Goal: Task Accomplishment & Management: Complete application form

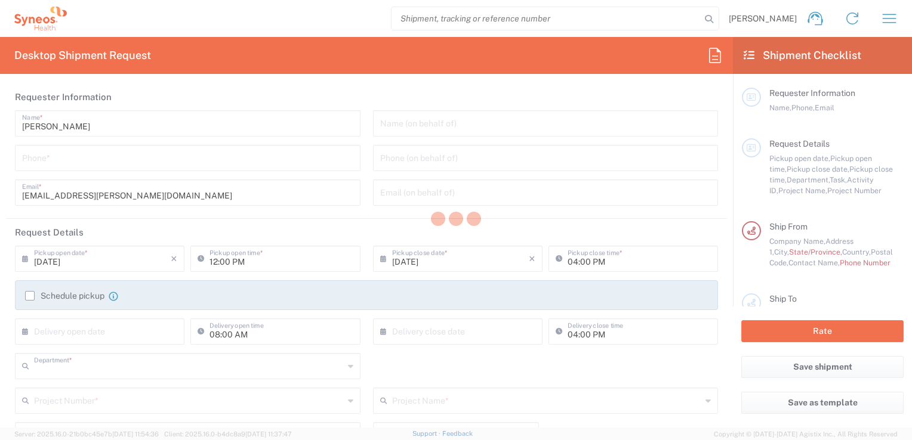
type input "3243"
type input "[GEOGRAPHIC_DATA]"
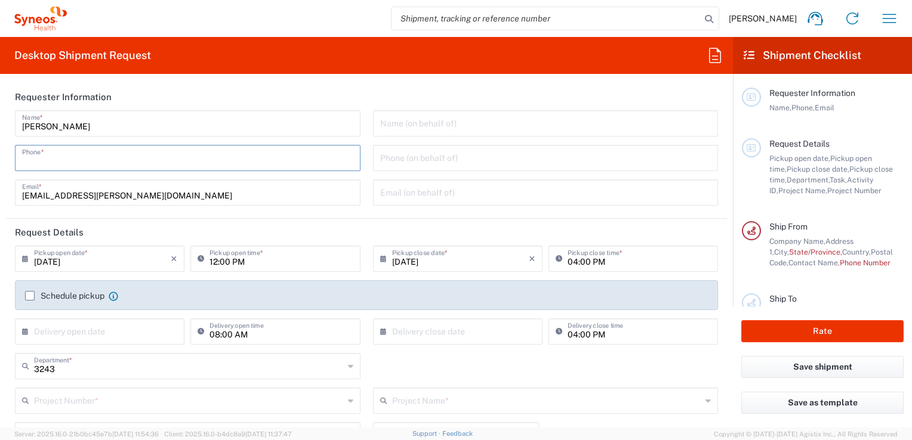
click at [182, 162] on input "tel" at bounding box center [187, 157] width 331 height 21
type input "INC Research Clin Svcs [GEOGRAPHIC_DATA]"
click at [263, 192] on input "[EMAIL_ADDRESS][PERSON_NAME][DOMAIN_NAME]" at bounding box center [187, 191] width 331 height 21
click at [25, 161] on input "3334032749" at bounding box center [187, 157] width 331 height 21
drag, startPoint x: 38, startPoint y: 160, endPoint x: 46, endPoint y: 161, distance: 7.8
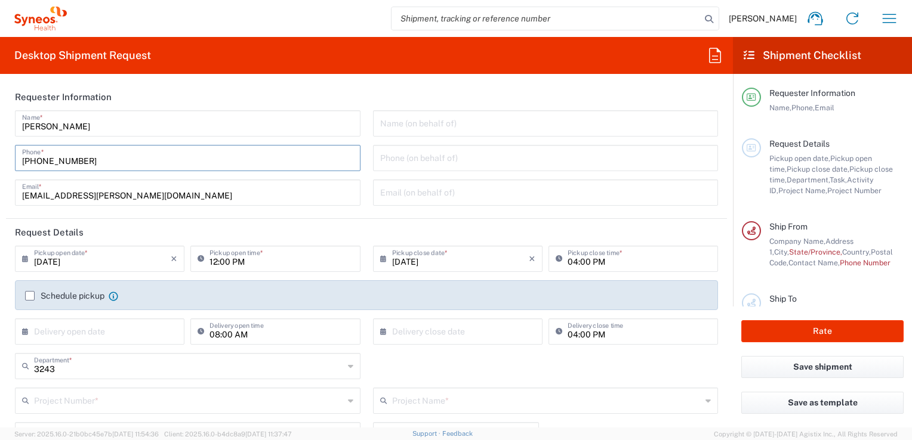
click at [46, 161] on input "[PHONE_NUMBER]" at bounding box center [187, 157] width 331 height 21
click at [58, 161] on input "[PHONE_NUMBER]" at bounding box center [187, 157] width 331 height 21
type input "[PHONE_NUMBER]"
click at [215, 186] on input "[EMAIL_ADDRESS][PERSON_NAME][DOMAIN_NAME]" at bounding box center [187, 191] width 331 height 21
drag, startPoint x: 394, startPoint y: 184, endPoint x: 399, endPoint y: 197, distance: 13.2
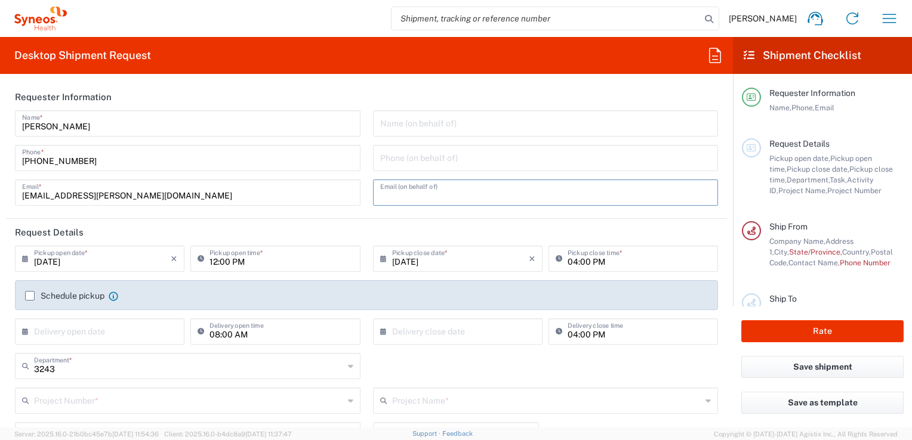
click at [394, 184] on input "text" at bounding box center [545, 191] width 331 height 21
click at [326, 210] on div "[PERSON_NAME] Name * [PHONE_NUMBER] Phone * [EMAIL_ADDRESS][PERSON_NAME][DOMAIN…" at bounding box center [188, 162] width 358 height 104
click at [174, 257] on icon "×" at bounding box center [174, 258] width 7 height 19
click at [129, 260] on input "text" at bounding box center [102, 258] width 137 height 21
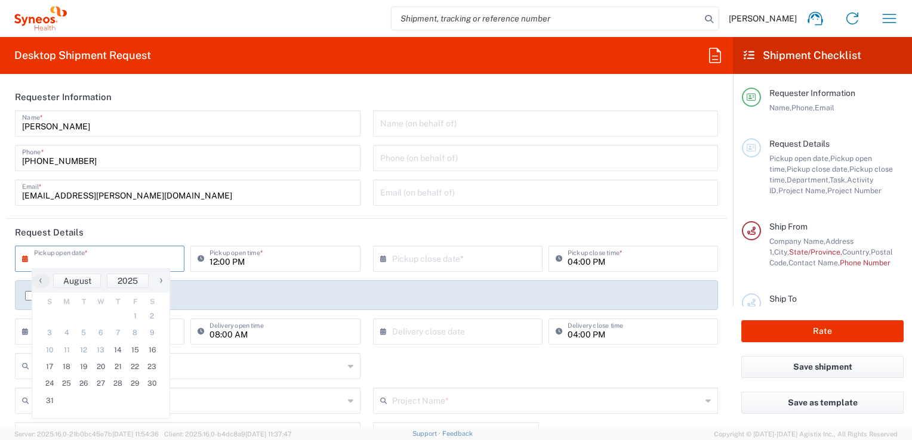
click at [23, 262] on icon at bounding box center [28, 258] width 12 height 19
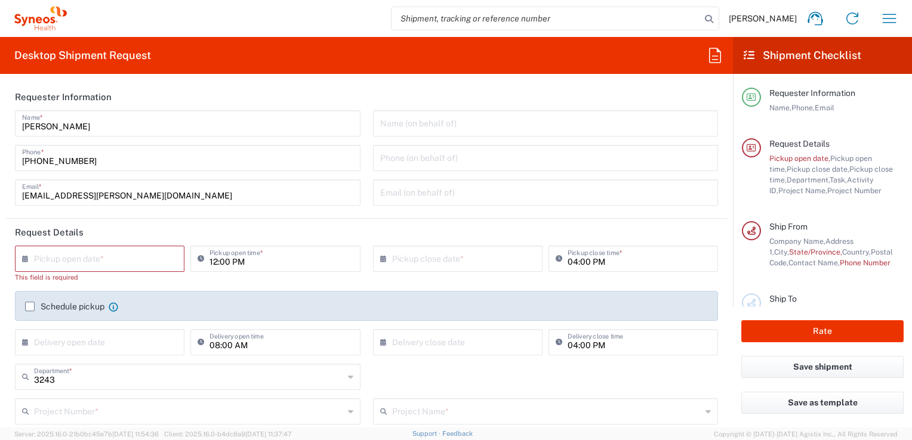
click at [23, 257] on icon at bounding box center [28, 258] width 12 height 19
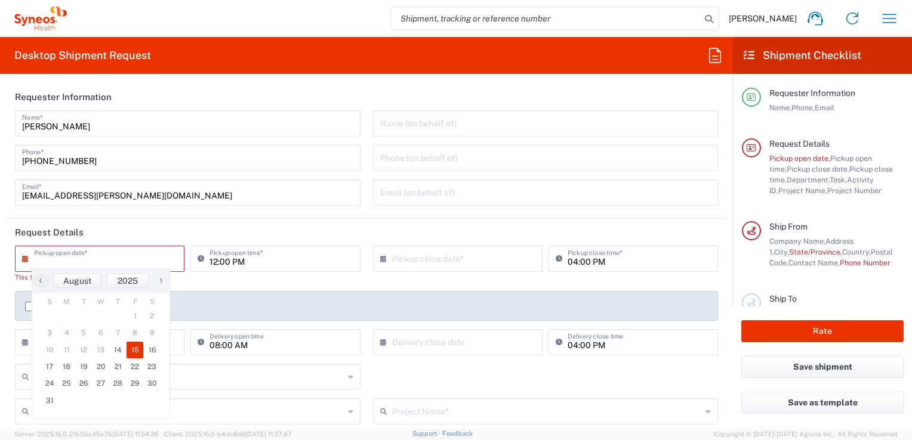
click at [136, 352] on span "15" at bounding box center [134, 350] width 17 height 17
type input "[DATE]"
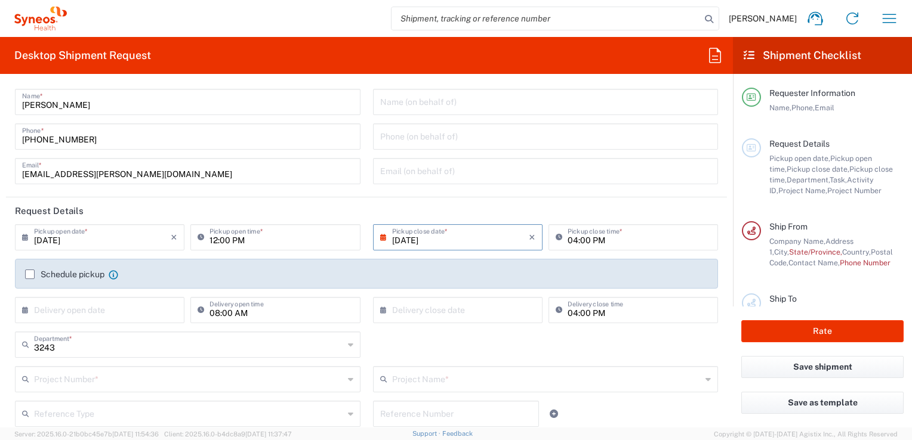
scroll to position [60, 0]
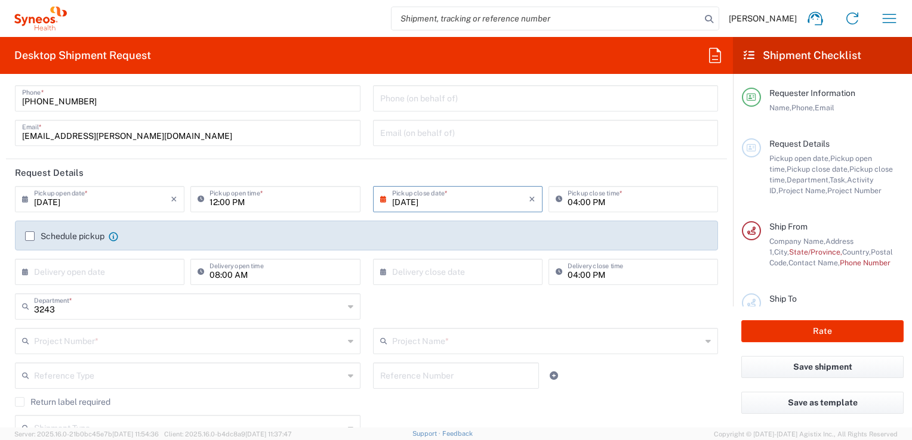
click at [178, 337] on input "text" at bounding box center [189, 340] width 310 height 21
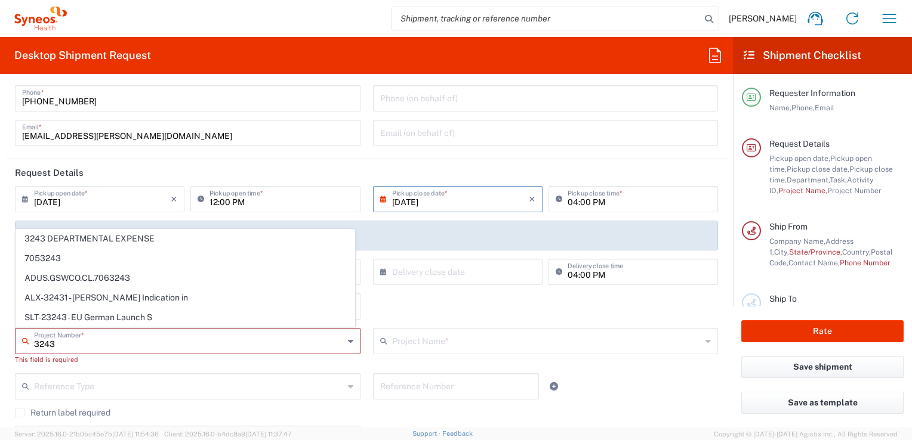
type input "3243 DEPARTMENTAL EXPENSE"
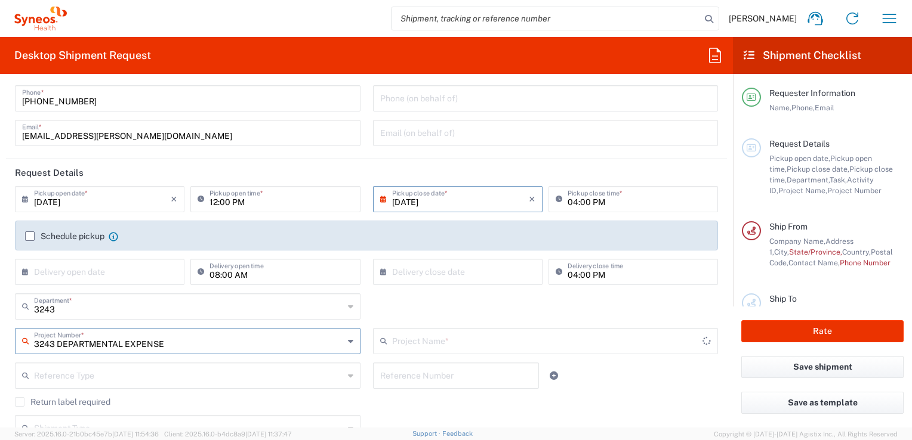
type input "3243 DEPARTMENTAL EXPENSE"
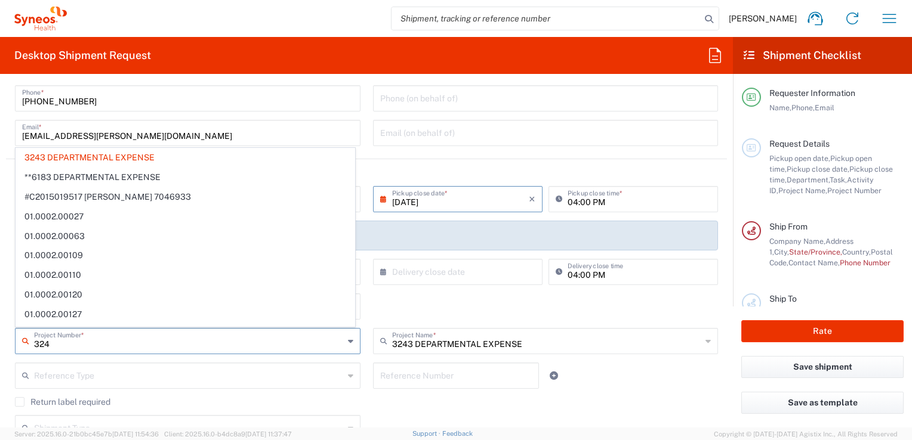
type input "3243"
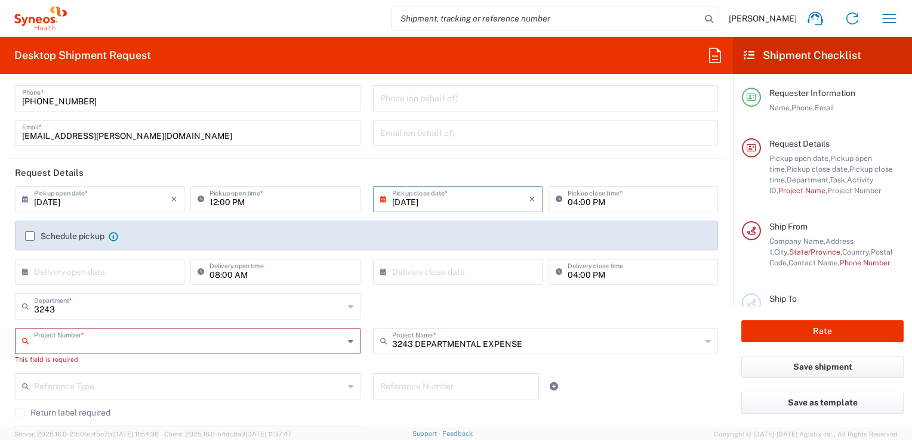
click at [322, 342] on input "text" at bounding box center [189, 340] width 310 height 21
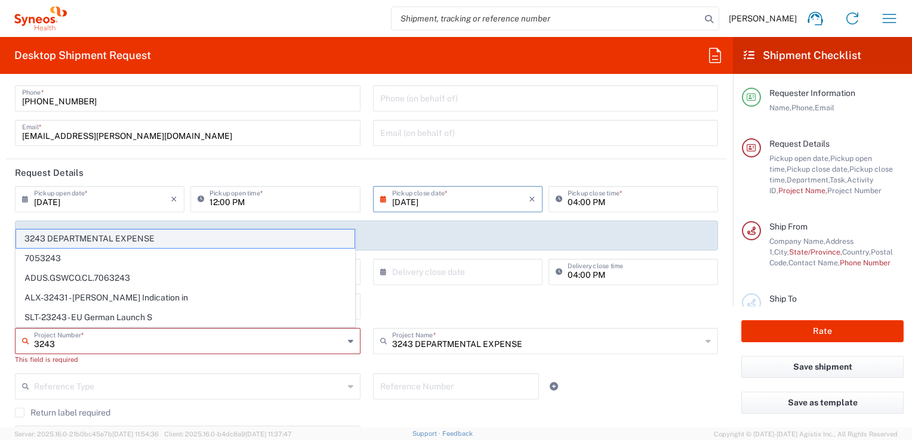
click at [141, 246] on span "3243 DEPARTMENTAL EXPENSE" at bounding box center [185, 239] width 338 height 18
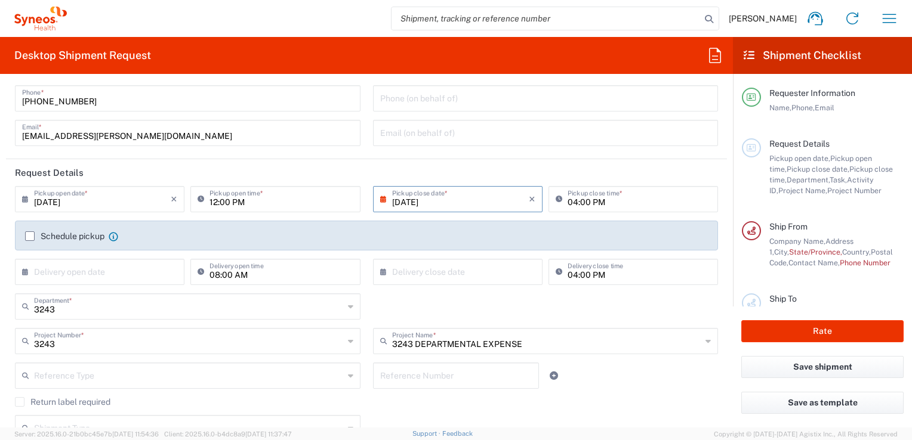
type input "3243 DEPARTMENTAL EXPENSE"
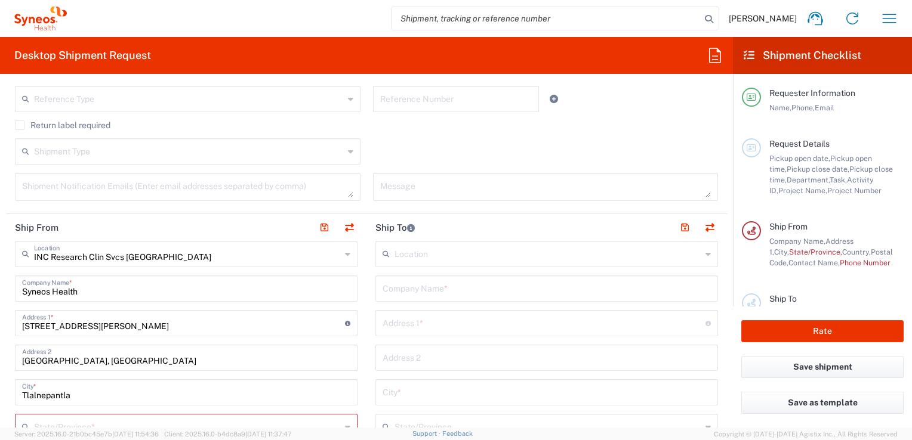
scroll to position [358, 0]
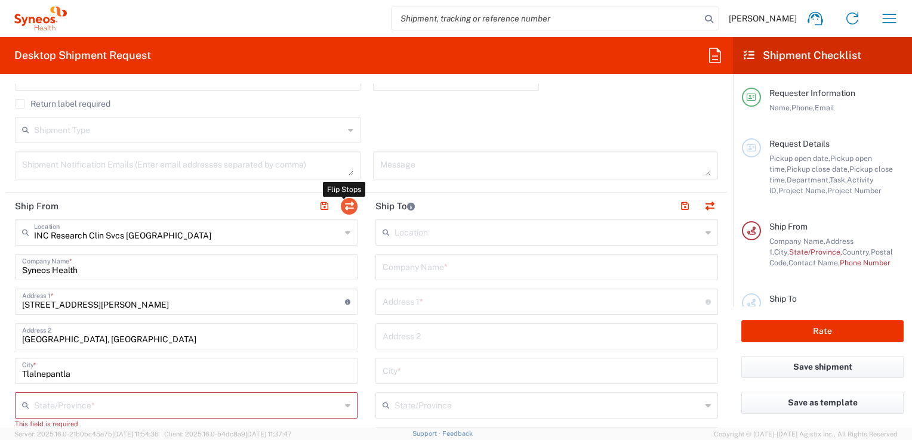
click at [341, 202] on button "button" at bounding box center [349, 206] width 17 height 17
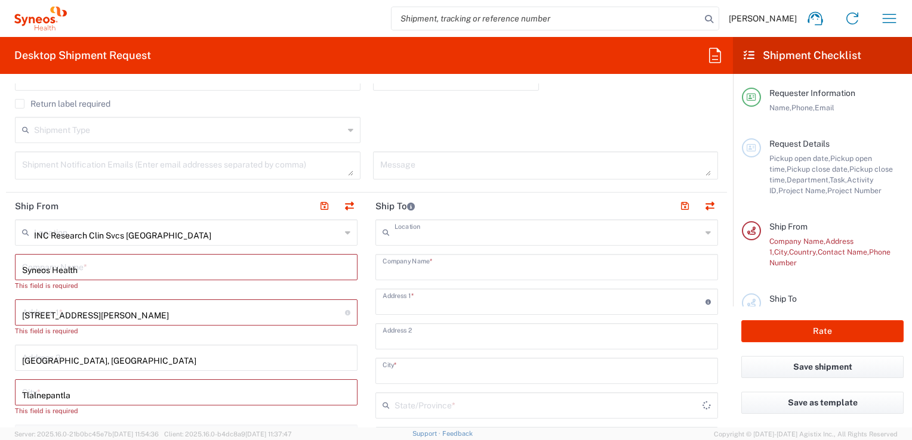
type input "INC Research Clin Svcs [GEOGRAPHIC_DATA]"
type input "Syneos Health"
type input "[STREET_ADDRESS][PERSON_NAME]"
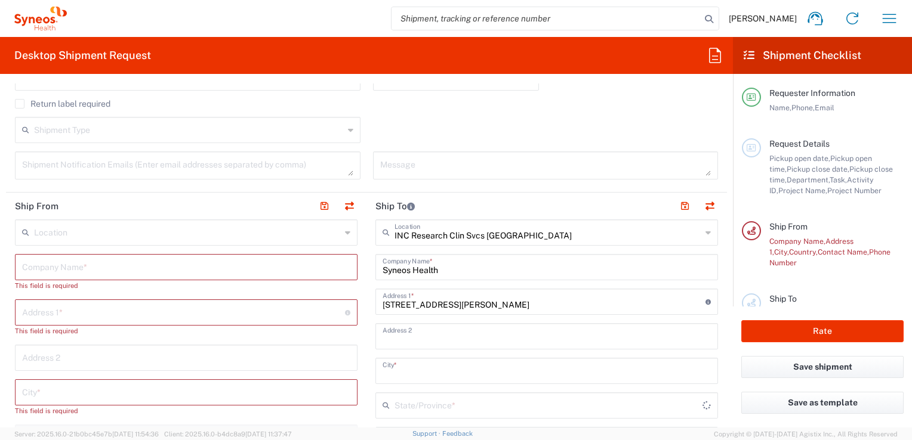
type input "[GEOGRAPHIC_DATA], [GEOGRAPHIC_DATA]"
type input "Tlalnepantla"
type input "[GEOGRAPHIC_DATA]"
type input "54060"
type input "[PERSON_NAME]"
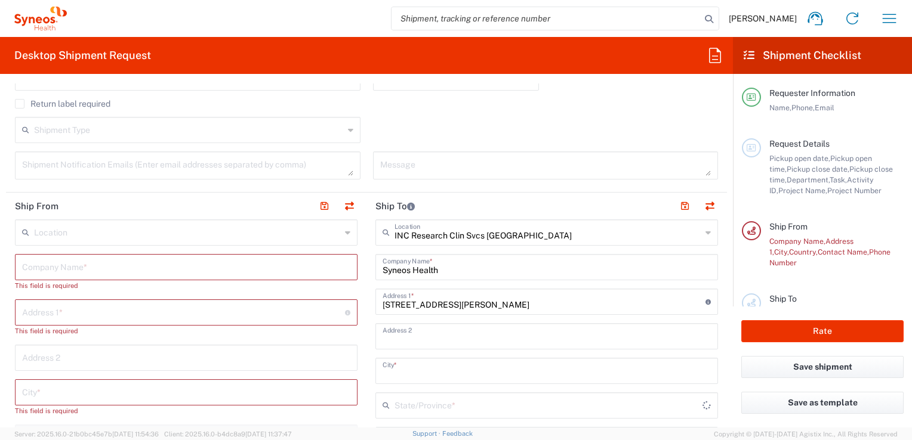
type input "[EMAIL_ADDRESS][PERSON_NAME][DOMAIN_NAME]"
type input "EORI"
type input "TIN"
type input "KIN030716VB2"
click at [78, 234] on input "text" at bounding box center [187, 231] width 307 height 21
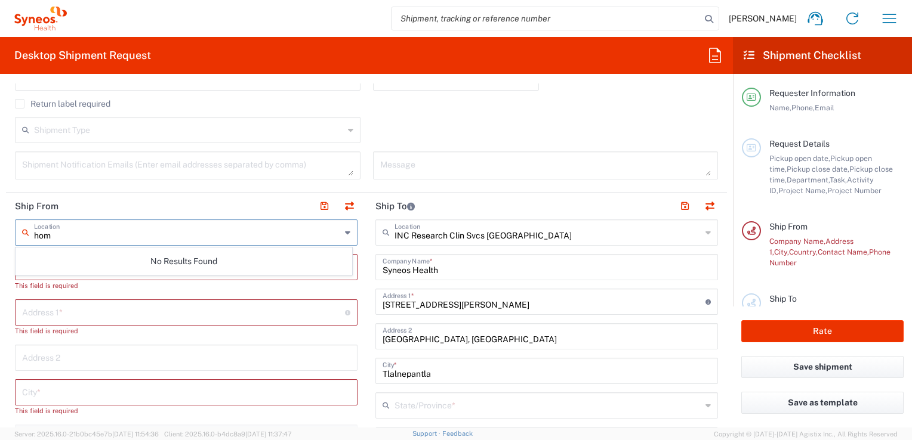
type input "hom"
click at [147, 233] on input "hom" at bounding box center [187, 231] width 307 height 21
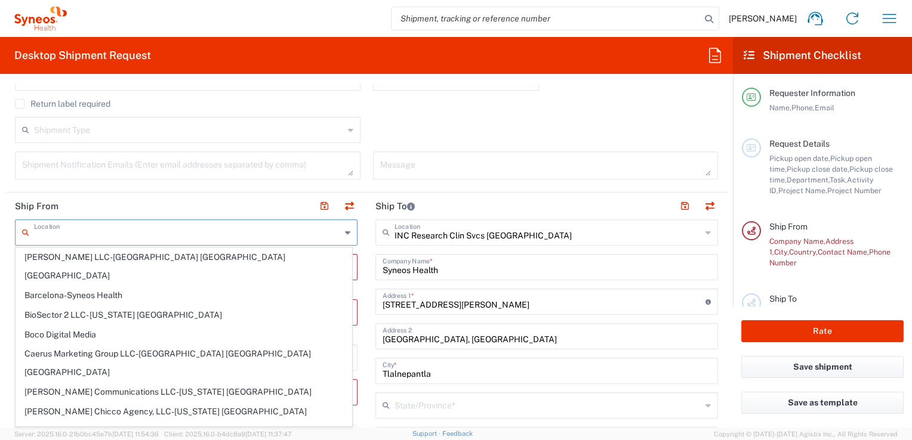
click at [539, 103] on agx-checkbox-control "Return label required" at bounding box center [366, 104] width 703 height 10
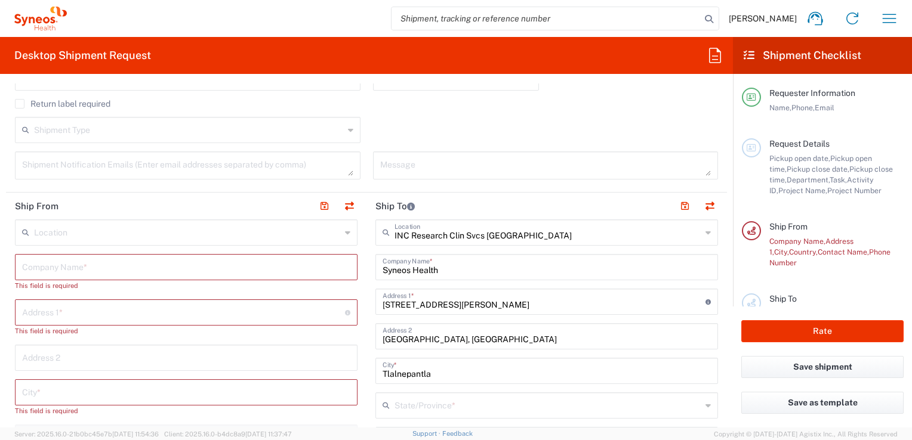
click at [366, 185] on div "Message" at bounding box center [545, 170] width 358 height 36
click at [152, 261] on input "text" at bounding box center [186, 266] width 328 height 21
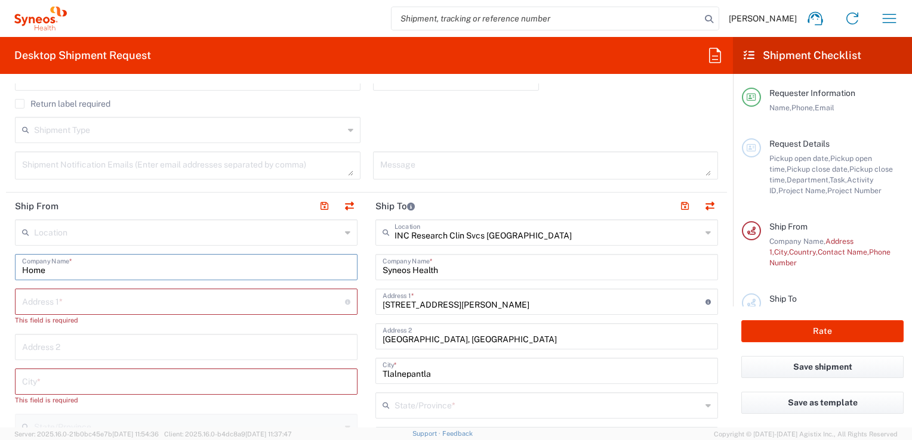
type input "Home"
click at [121, 306] on input "text" at bounding box center [183, 301] width 323 height 21
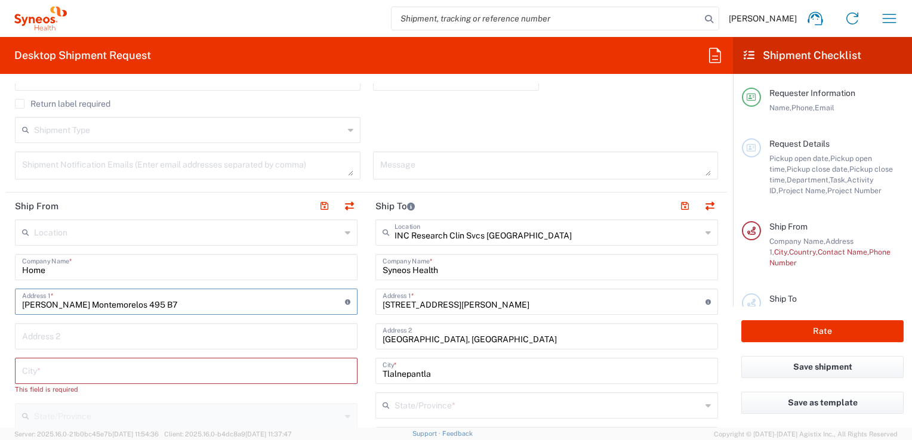
type input "[PERSON_NAME] Montemorelos 495 B7"
click at [129, 339] on input "text" at bounding box center [186, 335] width 328 height 21
type input "El Alamo"
click at [118, 363] on input "text" at bounding box center [186, 370] width 328 height 21
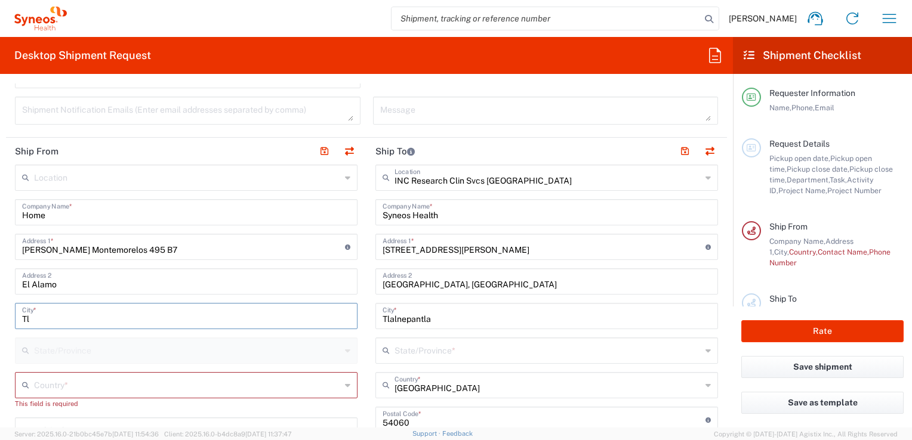
scroll to position [477, 0]
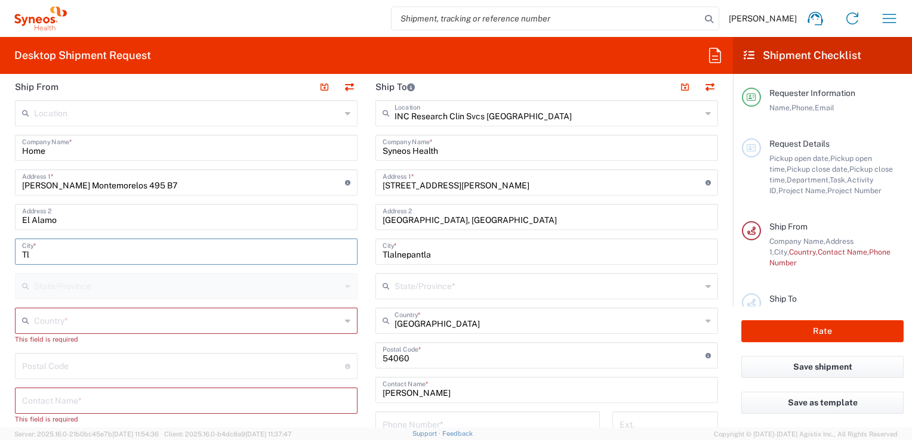
type input "Tl"
click at [66, 318] on input "text" at bounding box center [187, 320] width 307 height 21
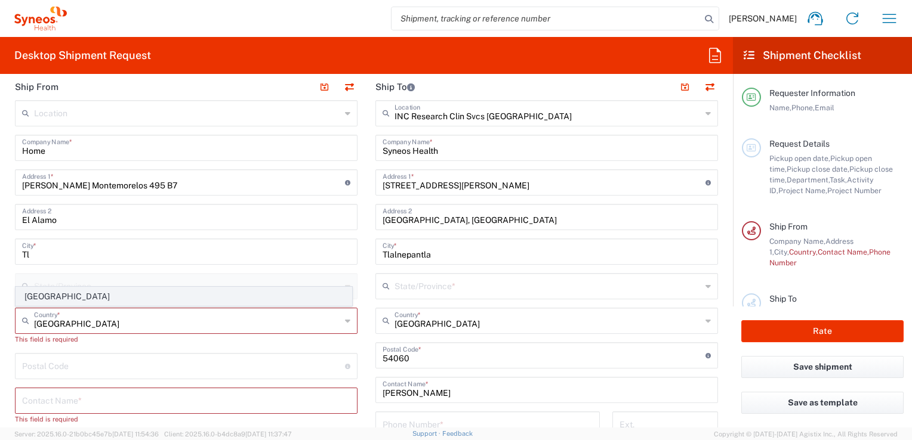
click at [32, 298] on span "[GEOGRAPHIC_DATA]" at bounding box center [183, 297] width 335 height 18
type input "[GEOGRAPHIC_DATA]"
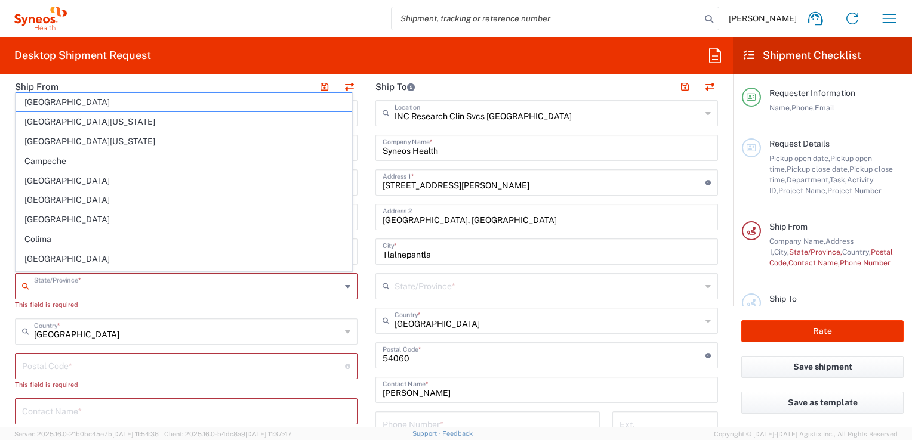
click at [69, 292] on input "text" at bounding box center [187, 285] width 307 height 21
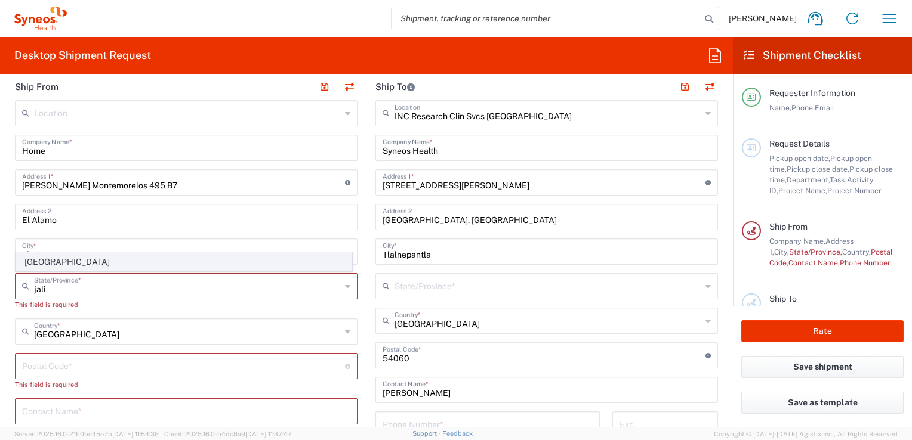
click at [45, 267] on span "[GEOGRAPHIC_DATA]" at bounding box center [183, 262] width 335 height 18
type input "[GEOGRAPHIC_DATA]"
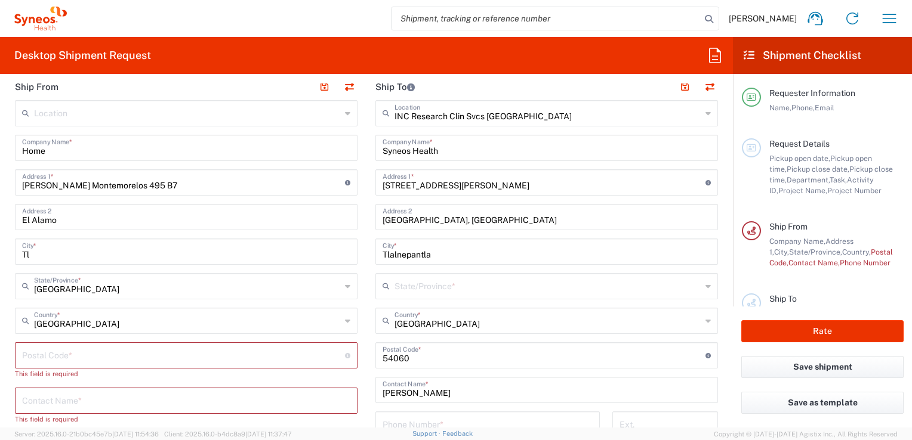
click at [42, 251] on input "Tl" at bounding box center [186, 250] width 328 height 21
type input "Tlaquepaque"
click at [366, 270] on main "INC Research Clin Svcs [GEOGRAPHIC_DATA] Location INC Research Clin Svcs [GEOGR…" at bounding box center [546, 350] width 360 height 501
click at [238, 347] on input "undefined" at bounding box center [183, 354] width 323 height 21
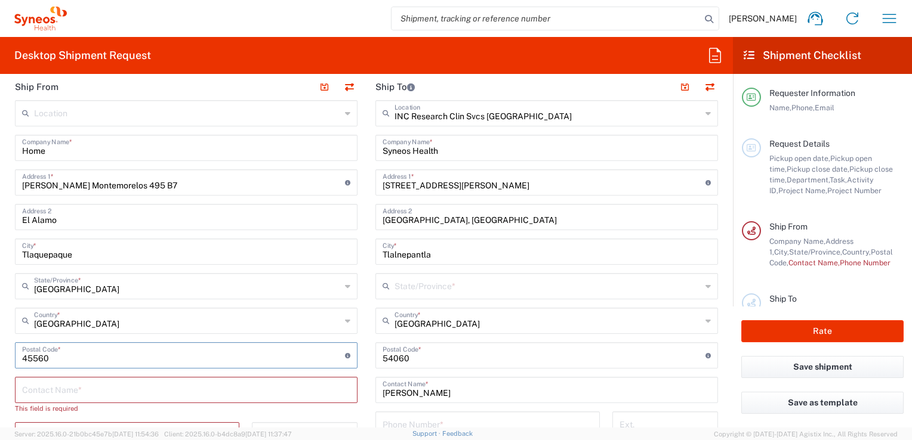
type input "45560"
click at [177, 383] on input "text" at bounding box center [186, 389] width 328 height 21
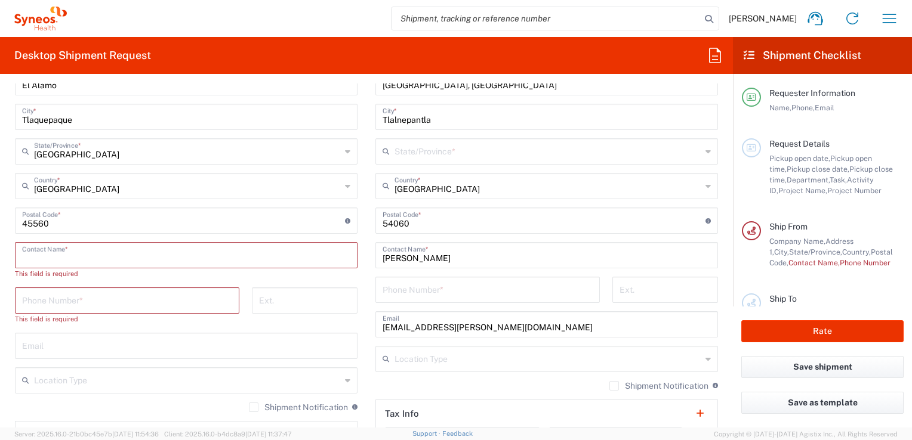
scroll to position [656, 0]
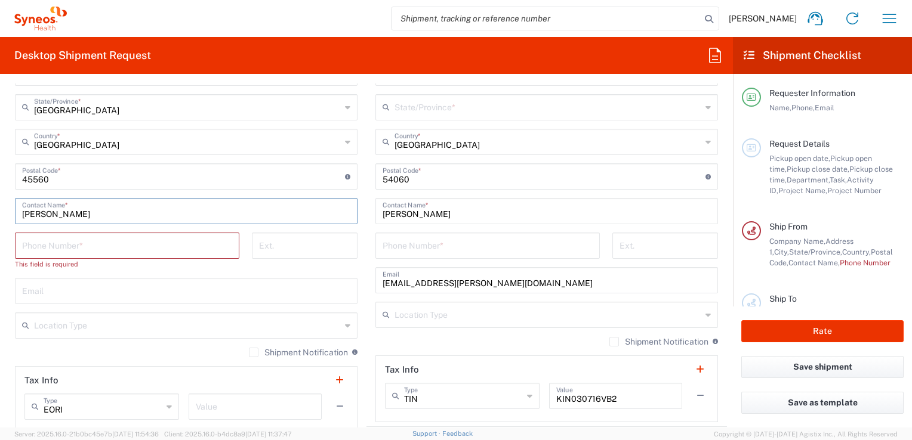
type input "[PERSON_NAME]"
click at [163, 243] on input "tel" at bounding box center [127, 244] width 210 height 21
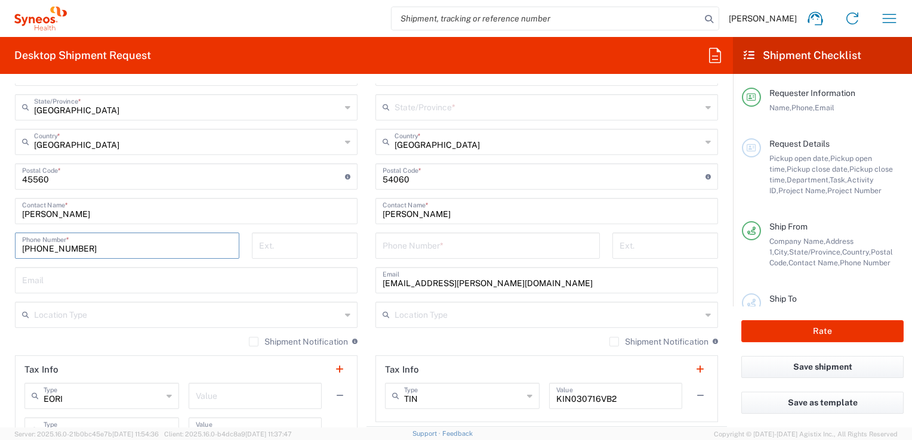
type input "[PHONE_NUMBER]"
click at [121, 277] on input "text" at bounding box center [186, 279] width 328 height 21
type input "[EMAIL_ADDRESS][PERSON_NAME][DOMAIN_NAME]"
click at [177, 338] on div "Shipment Notification If checked, a shipment notification email will be sent to…" at bounding box center [186, 345] width 342 height 19
click at [158, 322] on input "text" at bounding box center [187, 314] width 307 height 21
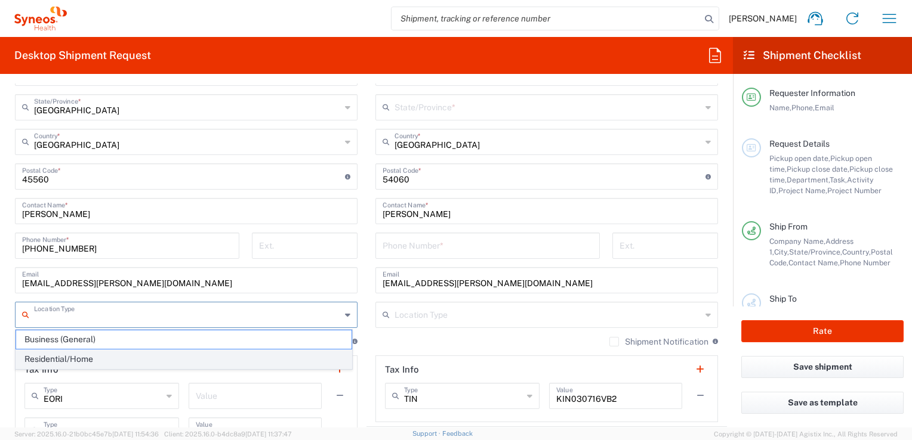
click at [85, 356] on span "Residential/Home" at bounding box center [183, 359] width 335 height 18
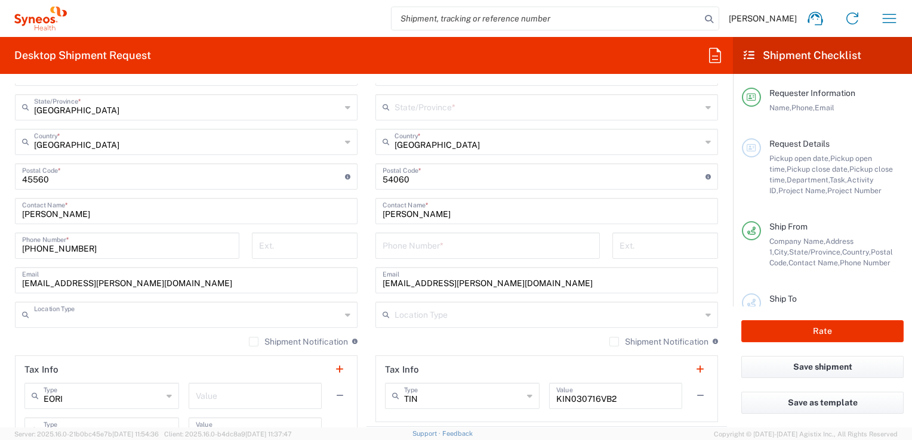
type input "Residential/Home"
click at [124, 336] on div "Shipment Notification If checked, a shipment notification email will be sent to…" at bounding box center [186, 345] width 342 height 19
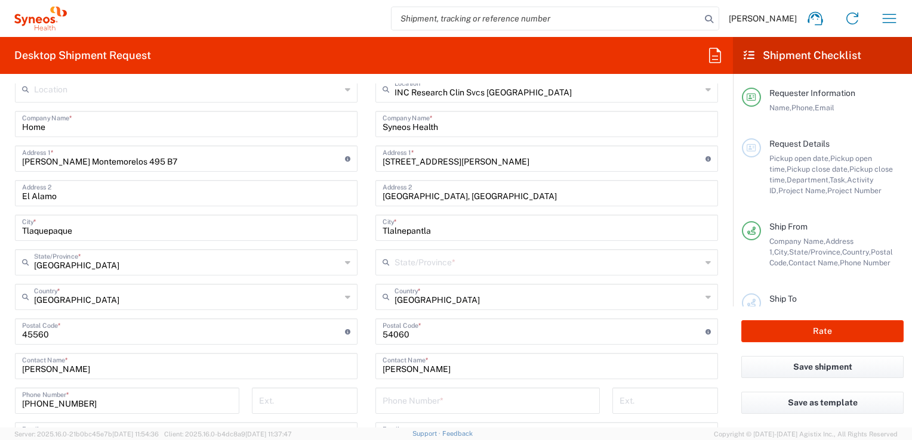
scroll to position [477, 0]
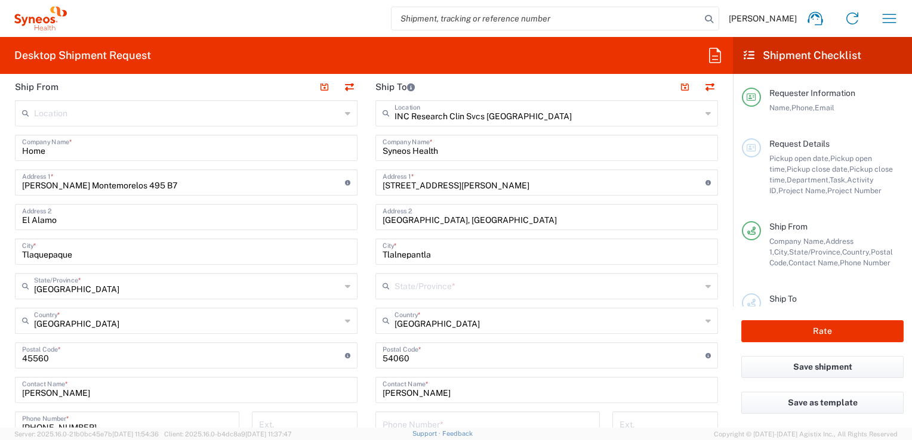
click at [449, 288] on input "text" at bounding box center [547, 285] width 307 height 21
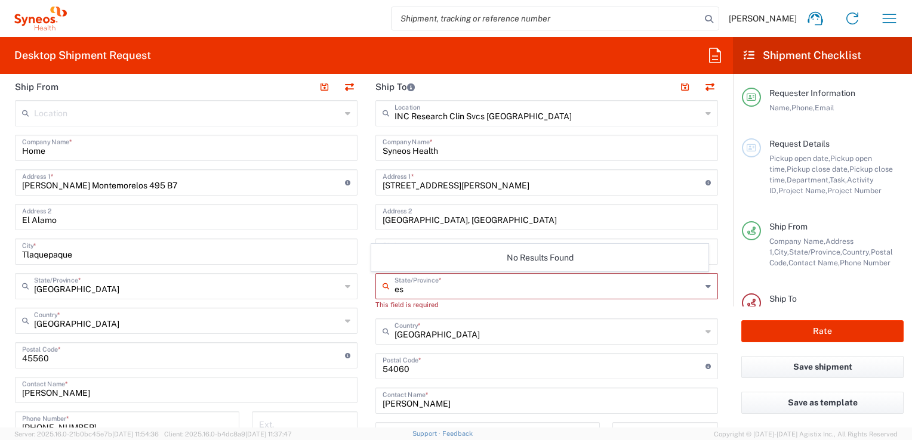
type input "e"
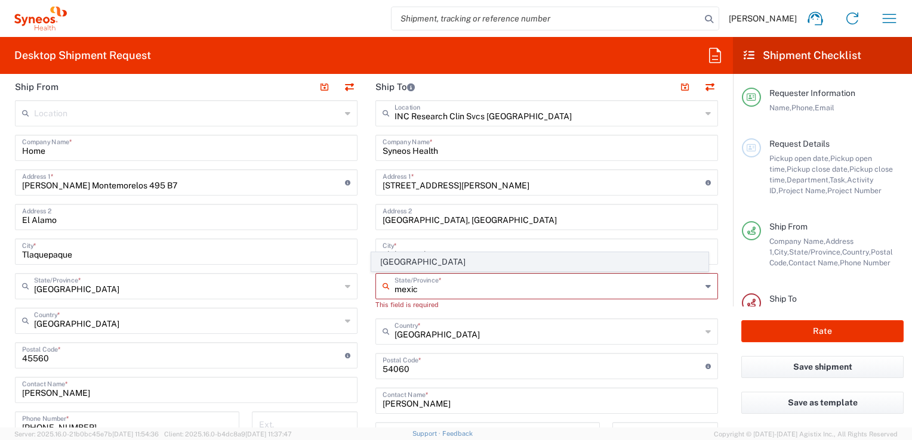
type input "mexic"
click at [422, 259] on span "[GEOGRAPHIC_DATA]" at bounding box center [539, 262] width 335 height 18
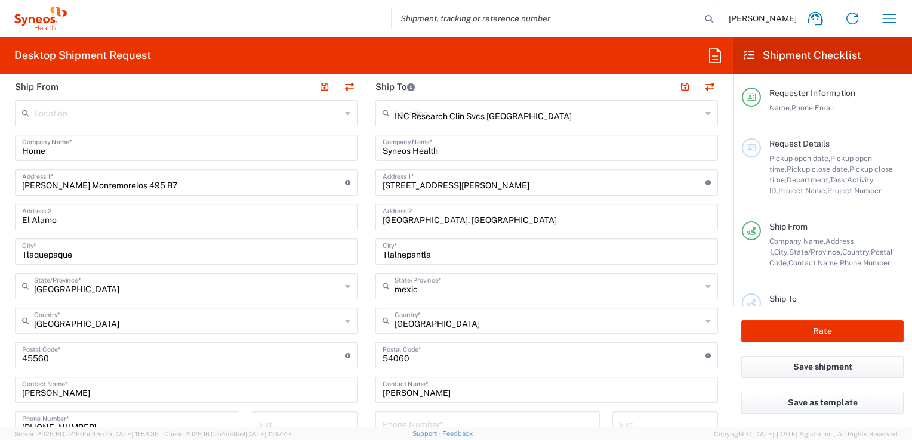
type input "[GEOGRAPHIC_DATA]"
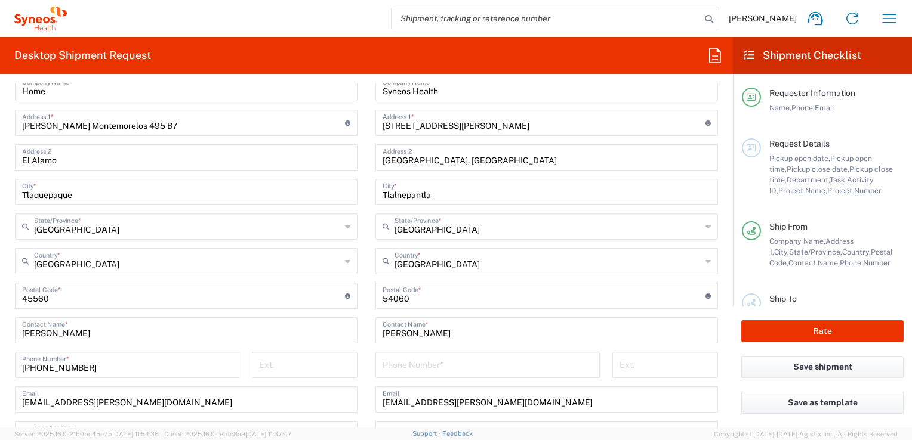
scroll to position [597, 0]
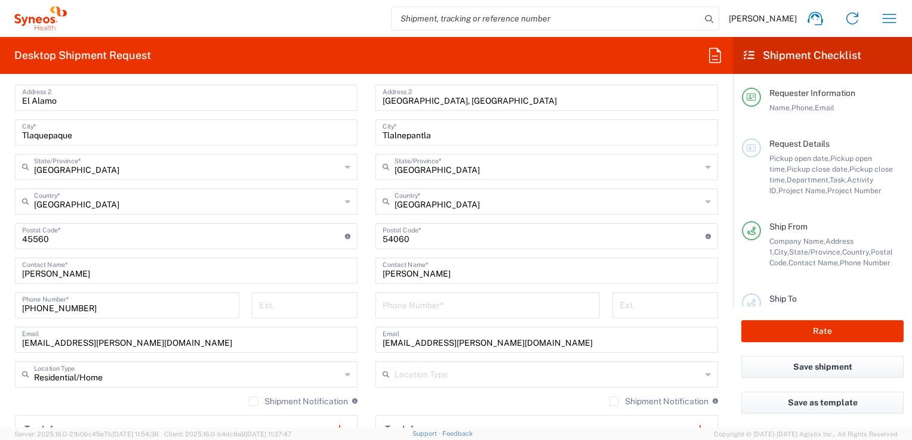
click at [438, 280] on div "[PERSON_NAME] Contact Name *" at bounding box center [546, 271] width 342 height 26
click at [440, 276] on input "[PERSON_NAME]" at bounding box center [546, 270] width 328 height 21
drag, startPoint x: 475, startPoint y: 271, endPoint x: 375, endPoint y: 271, distance: 99.6
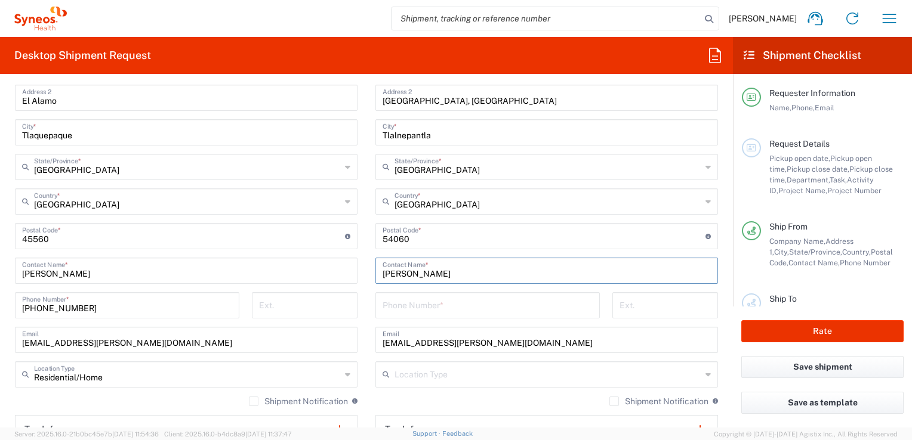
click at [375, 271] on div "[PERSON_NAME] Contact Name *" at bounding box center [546, 271] width 342 height 26
click at [415, 273] on input "[PERSON_NAME]" at bounding box center [542, 270] width 320 height 21
type input "[PERSON_NAME]"
click at [416, 310] on input "tel" at bounding box center [487, 304] width 210 height 21
type input "[PHONE_NUMBER]"
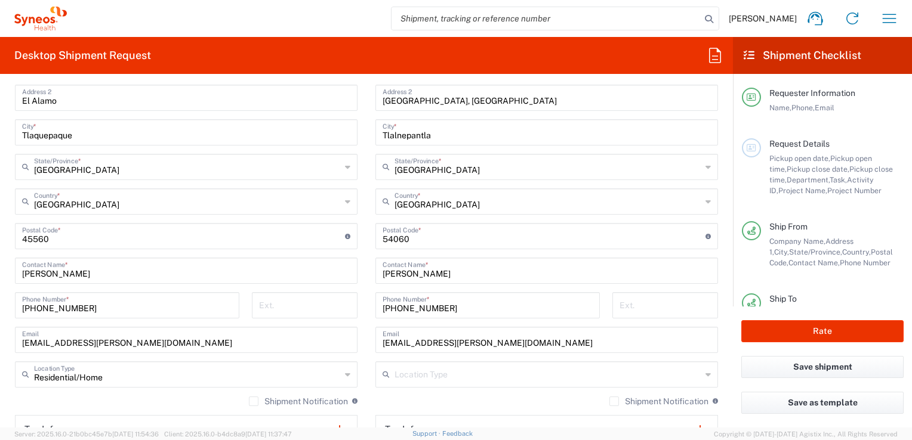
click at [606, 310] on div "Ext." at bounding box center [665, 309] width 118 height 35
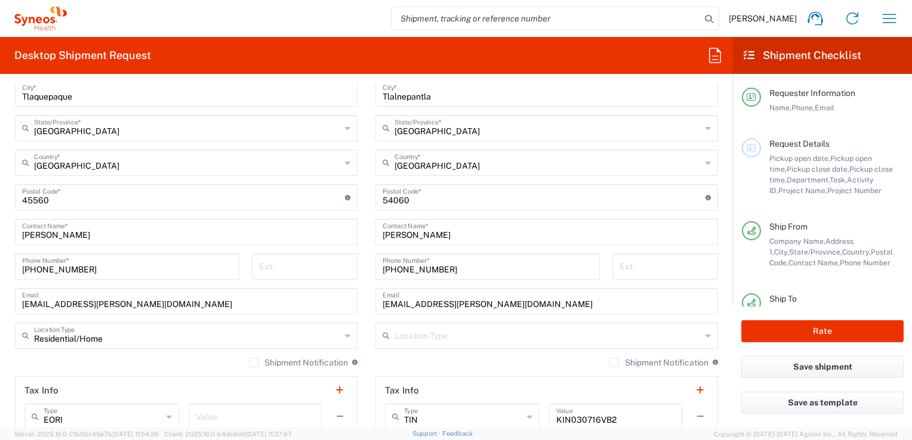
scroll to position [656, 0]
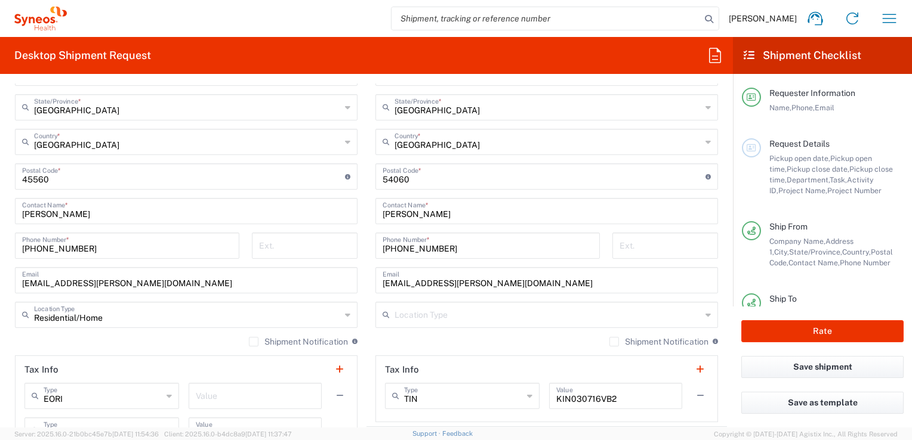
drag, startPoint x: 461, startPoint y: 278, endPoint x: 469, endPoint y: 280, distance: 8.5
click at [461, 278] on input "[EMAIL_ADDRESS][PERSON_NAME][DOMAIN_NAME]" at bounding box center [546, 279] width 328 height 21
drag, startPoint x: 467, startPoint y: 280, endPoint x: 378, endPoint y: 281, distance: 88.9
click at [382, 281] on input "[EMAIL_ADDRESS][PERSON_NAME][DOMAIN_NAME]" at bounding box center [546, 279] width 328 height 21
click at [542, 288] on input "[PERSON_NAME][EMAIL_ADDRESS][DOMAIN_NAME]" at bounding box center [546, 279] width 328 height 21
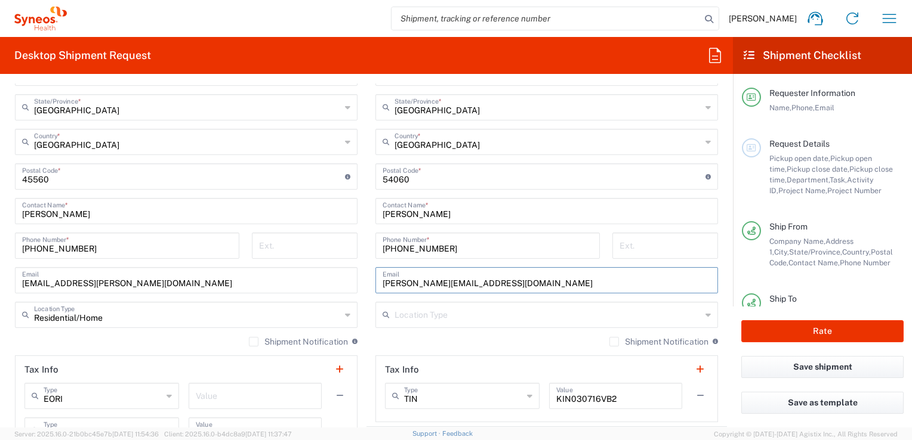
type input "[PERSON_NAME][EMAIL_ADDRESS][DOMAIN_NAME]"
click at [472, 340] on div "Shipment Notification If checked, a shipment notification email will be sent to…" at bounding box center [546, 345] width 342 height 19
click at [463, 319] on input "text" at bounding box center [547, 314] width 307 height 21
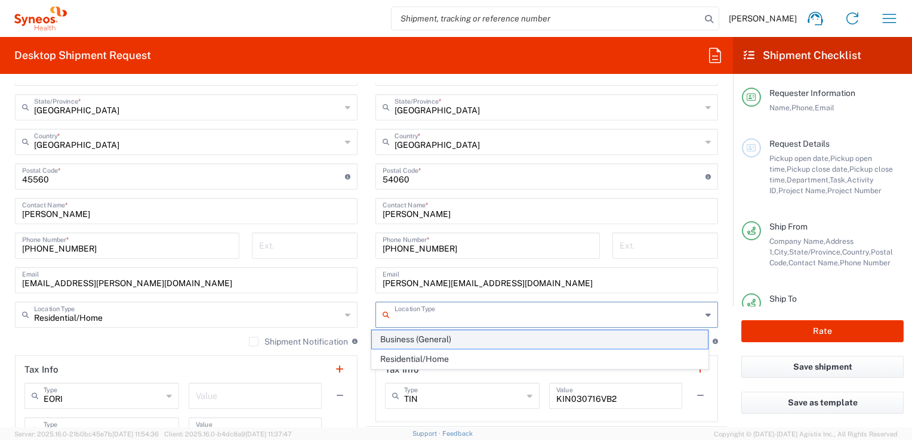
click at [422, 343] on span "Business (General)" at bounding box center [539, 340] width 335 height 18
type input "Business (General)"
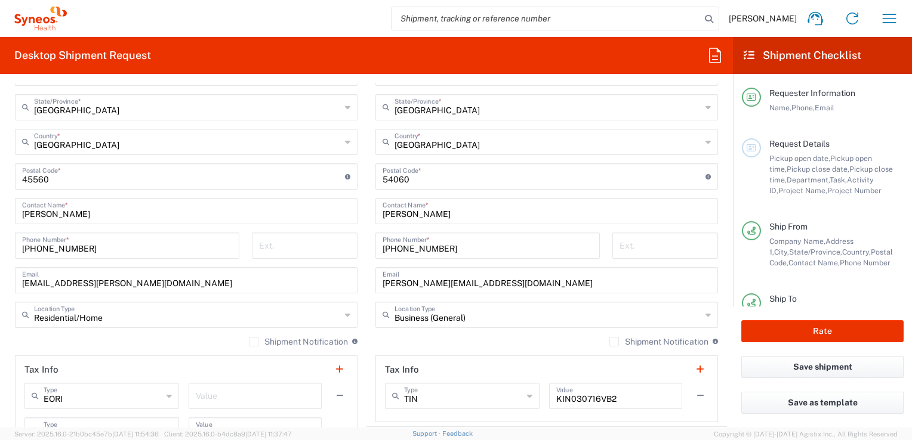
click at [425, 339] on div "Shipment Notification If checked, a shipment notification email will be sent to…" at bounding box center [546, 345] width 342 height 19
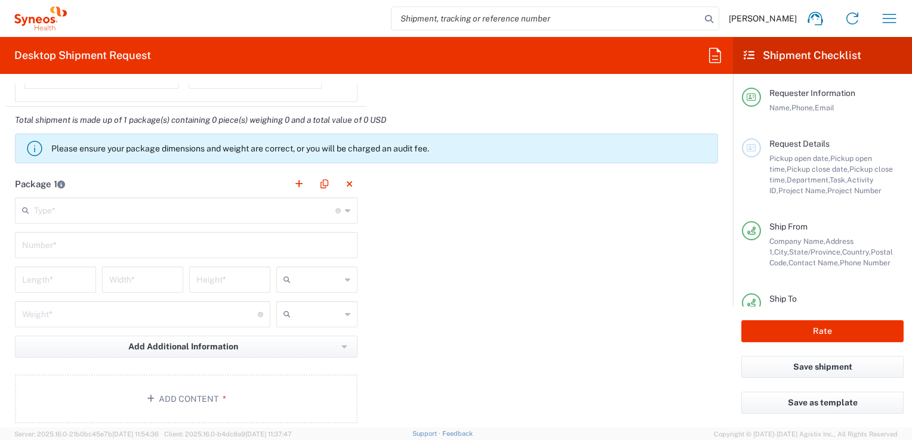
scroll to position [1014, 0]
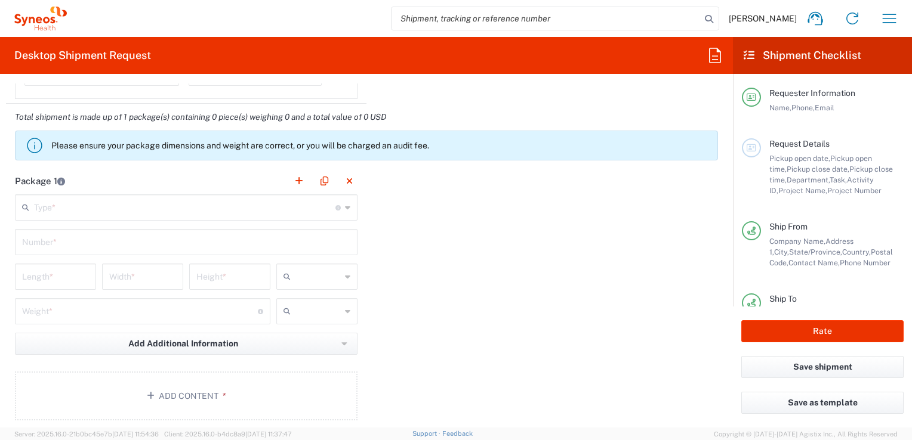
click at [133, 206] on input "text" at bounding box center [184, 206] width 301 height 21
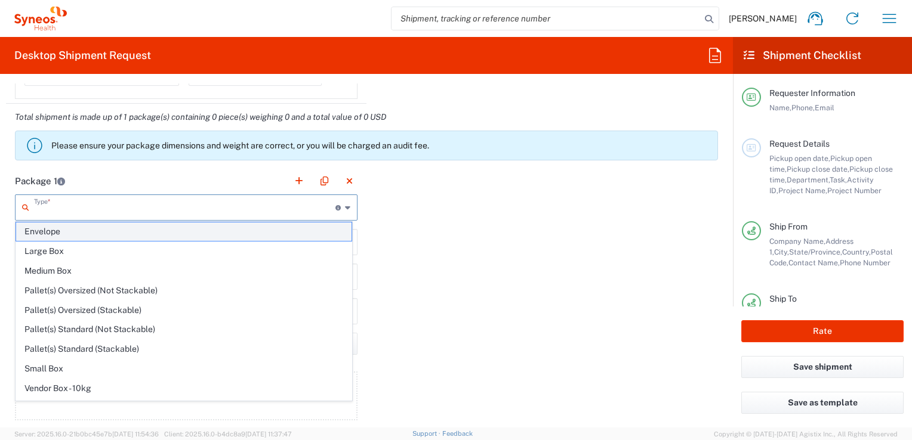
click at [55, 230] on span "Envelope" at bounding box center [183, 232] width 335 height 18
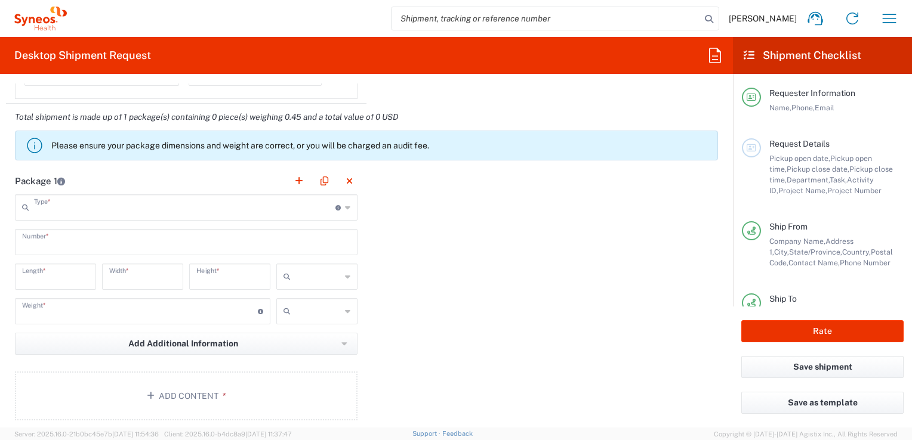
type input "Envelope"
type input "1"
type input "9.5"
type input "12.5"
type input "0.25"
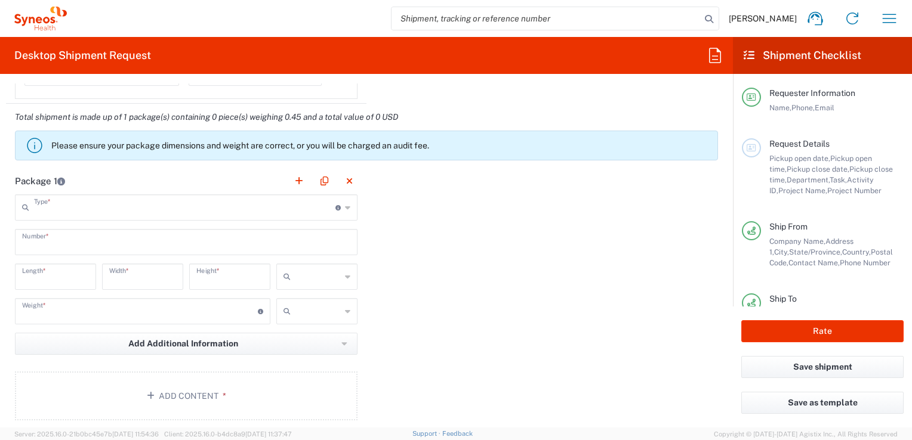
type input "in"
type input "0.45"
click at [499, 274] on div "Package 1 Envelope Type * Material used to package goods Envelope Large Box Med…" at bounding box center [366, 299] width 721 height 262
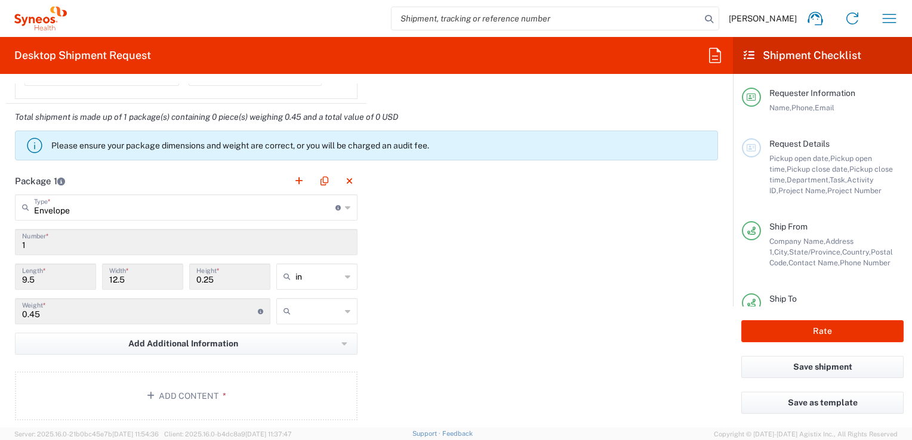
scroll to position [1074, 0]
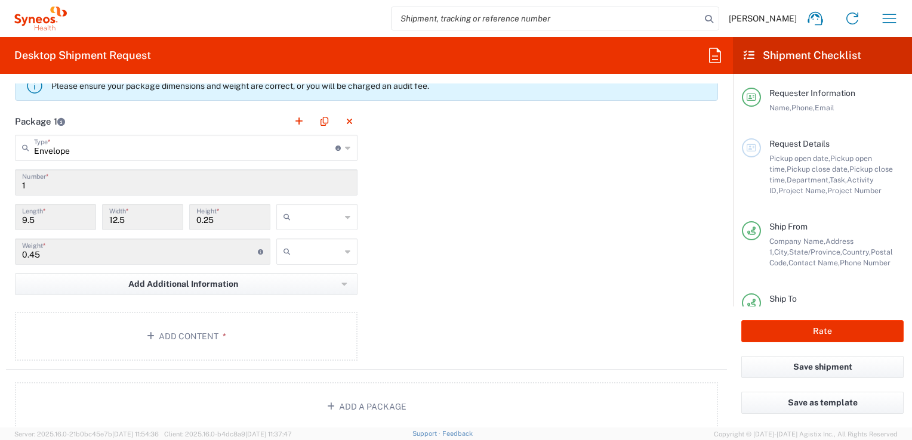
click at [327, 214] on input "text" at bounding box center [317, 217] width 45 height 19
click at [294, 261] on span "cm" at bounding box center [313, 261] width 78 height 18
type input "24.13"
type input "31.75"
type input "0.64"
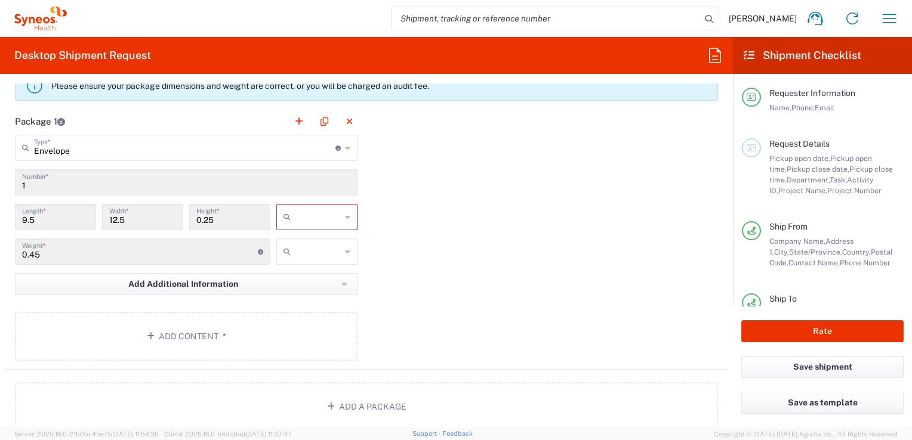
type input "cm"
click at [443, 279] on div "Package 1 Envelope Type * Material used to package goods Envelope Large Box Med…" at bounding box center [366, 239] width 721 height 262
click at [345, 249] on icon at bounding box center [347, 251] width 5 height 19
click at [298, 276] on span "kgs" at bounding box center [313, 276] width 78 height 18
type input "kgs"
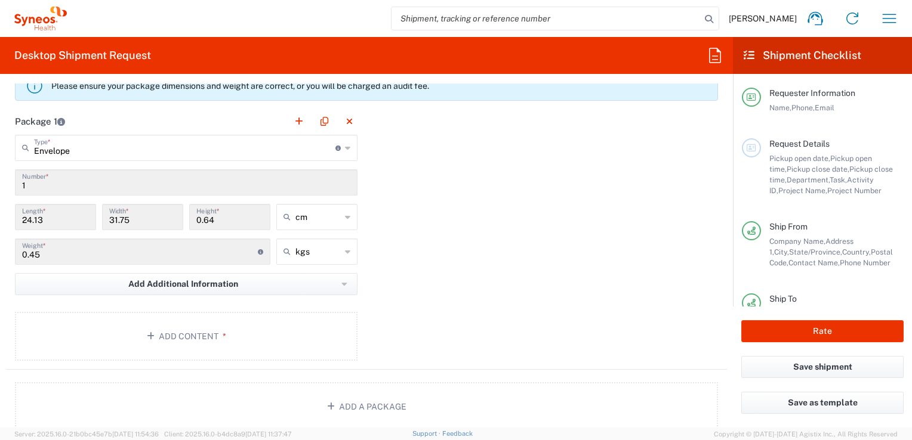
click at [420, 278] on div "Package 1 Envelope Type * Material used to package goods Envelope Large Box Med…" at bounding box center [366, 239] width 721 height 262
click at [196, 328] on button "Add Content *" at bounding box center [186, 336] width 342 height 49
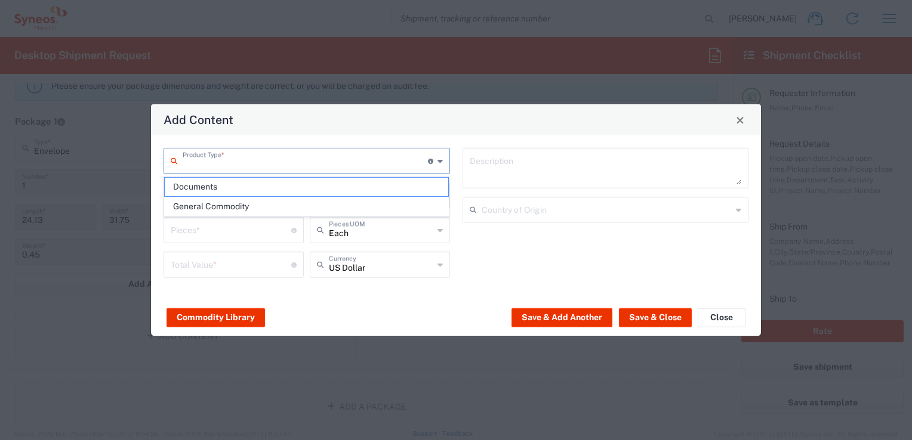
click at [267, 166] on input "text" at bounding box center [305, 160] width 245 height 21
click at [218, 191] on span "Documents" at bounding box center [307, 187] width 284 height 18
type input "Documents"
type input "1"
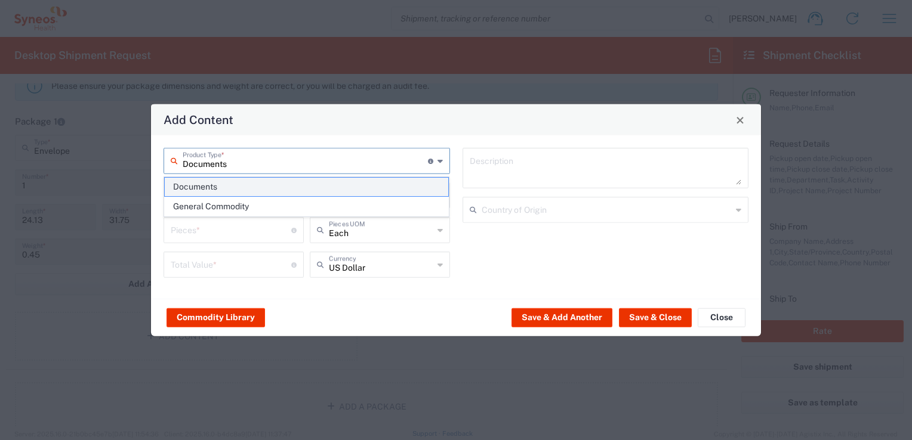
type input "1"
type textarea "Documents"
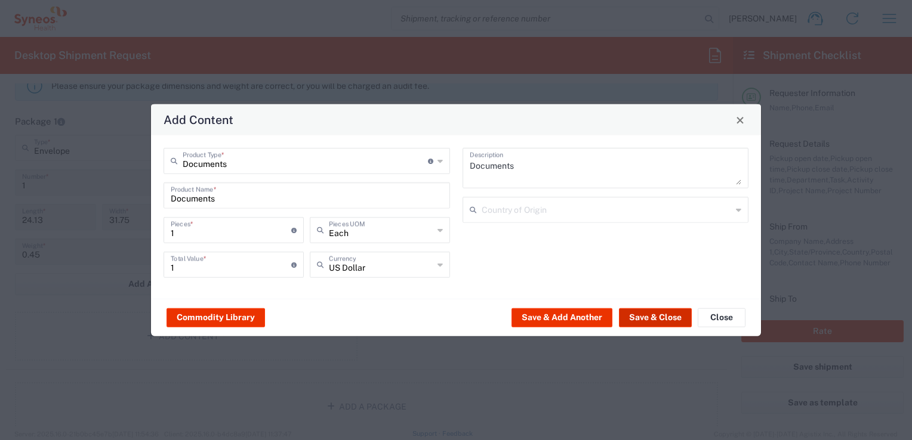
click at [661, 319] on button "Save & Close" at bounding box center [655, 317] width 73 height 19
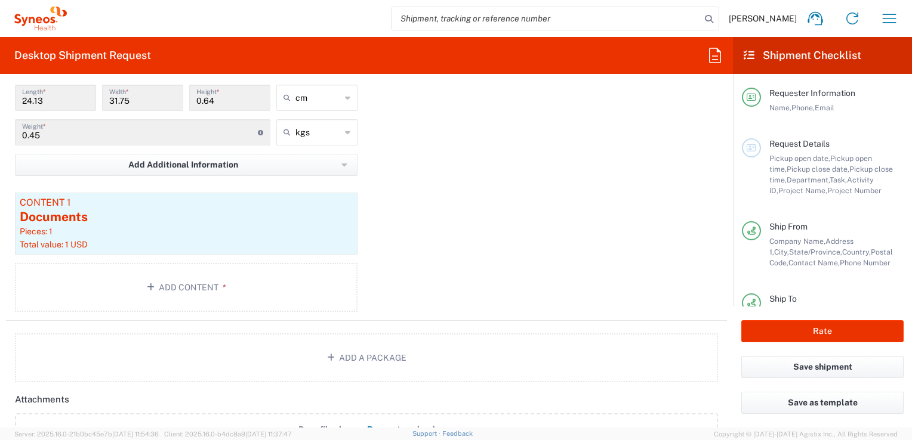
scroll to position [1133, 0]
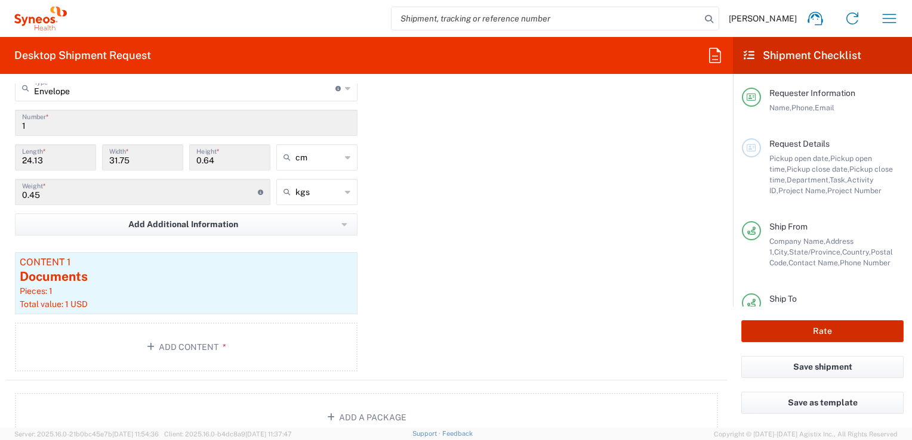
click at [780, 333] on button "Rate" at bounding box center [822, 331] width 162 height 22
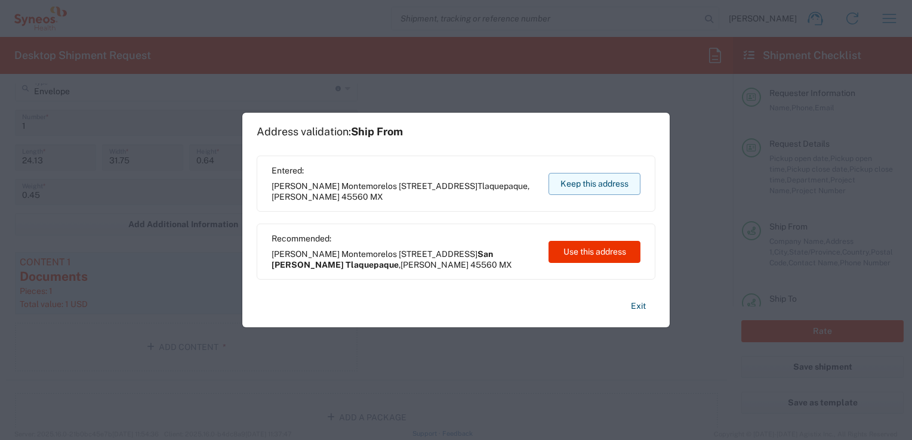
click at [580, 187] on button "Keep this address" at bounding box center [594, 184] width 92 height 22
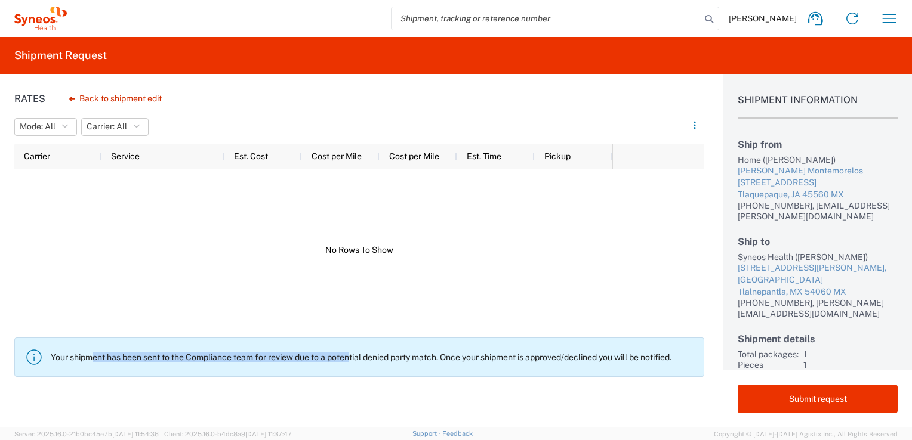
drag, startPoint x: 95, startPoint y: 357, endPoint x: 356, endPoint y: 361, distance: 260.1
click at [356, 361] on p "Your shipment has been sent to the Compliance team for review due to a potentia…" at bounding box center [372, 357] width 643 height 11
click at [360, 360] on p "Your shipment has been sent to the Compliance team for review due to a potentia…" at bounding box center [372, 357] width 643 height 11
drag, startPoint x: 375, startPoint y: 357, endPoint x: 408, endPoint y: 359, distance: 32.9
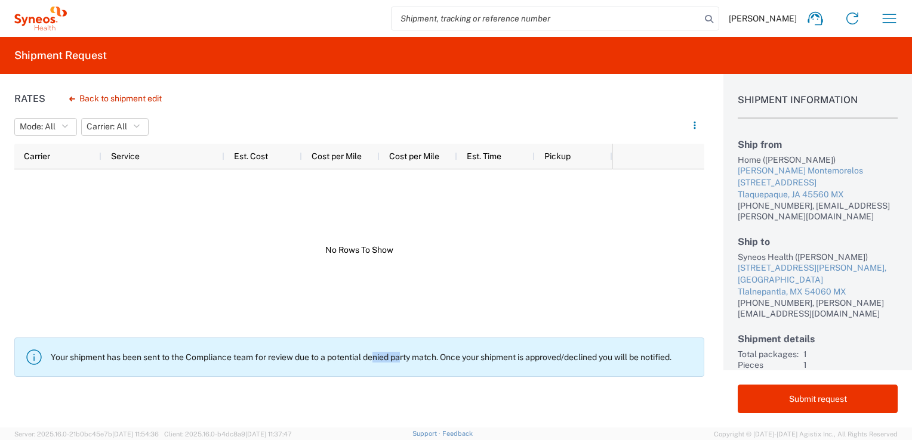
click at [408, 359] on p "Your shipment has been sent to the Compliance team for review due to a potentia…" at bounding box center [372, 357] width 643 height 11
click at [409, 359] on p "Your shipment has been sent to the Compliance team for review due to a potentia…" at bounding box center [372, 357] width 643 height 11
click at [566, 400] on div "Rates Back to shipment edit Mode: All All Carrier: All All Carrier Service Est.…" at bounding box center [352, 251] width 704 height 354
click at [351, 299] on div at bounding box center [313, 249] width 598 height 161
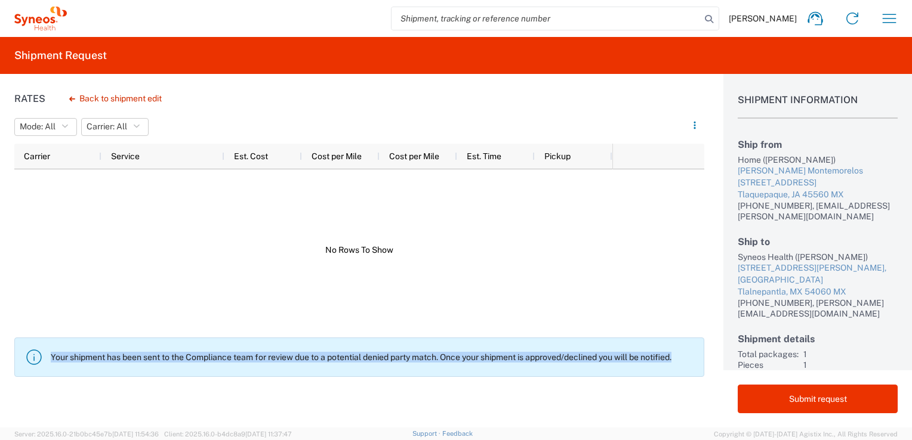
drag, startPoint x: 48, startPoint y: 359, endPoint x: 690, endPoint y: 371, distance: 641.4
click at [690, 371] on agx-banner "Your shipment has been sent to the Compliance team for review due to a potentia…" at bounding box center [359, 357] width 690 height 39
drag, startPoint x: 690, startPoint y: 371, endPoint x: 659, endPoint y: 360, distance: 32.5
copy p "Your shipment has been sent to the Compliance team for review due to a potentia…"
